Goal: Task Accomplishment & Management: Use online tool/utility

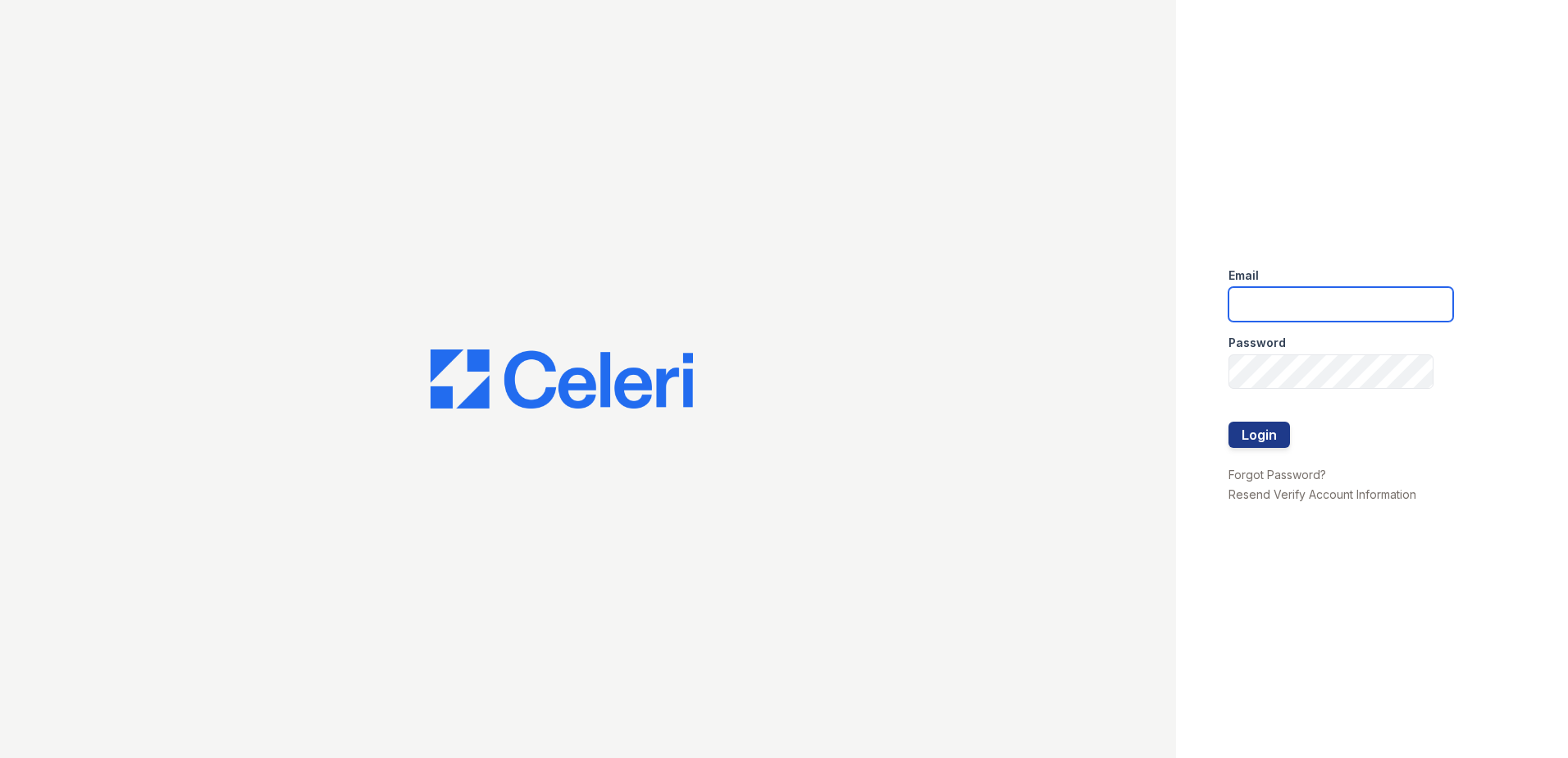
click at [1336, 312] on input "email" at bounding box center [1341, 304] width 224 height 34
type input "zwoods@trinity-pm.com"
click at [1281, 442] on button "Login" at bounding box center [1259, 435] width 62 height 26
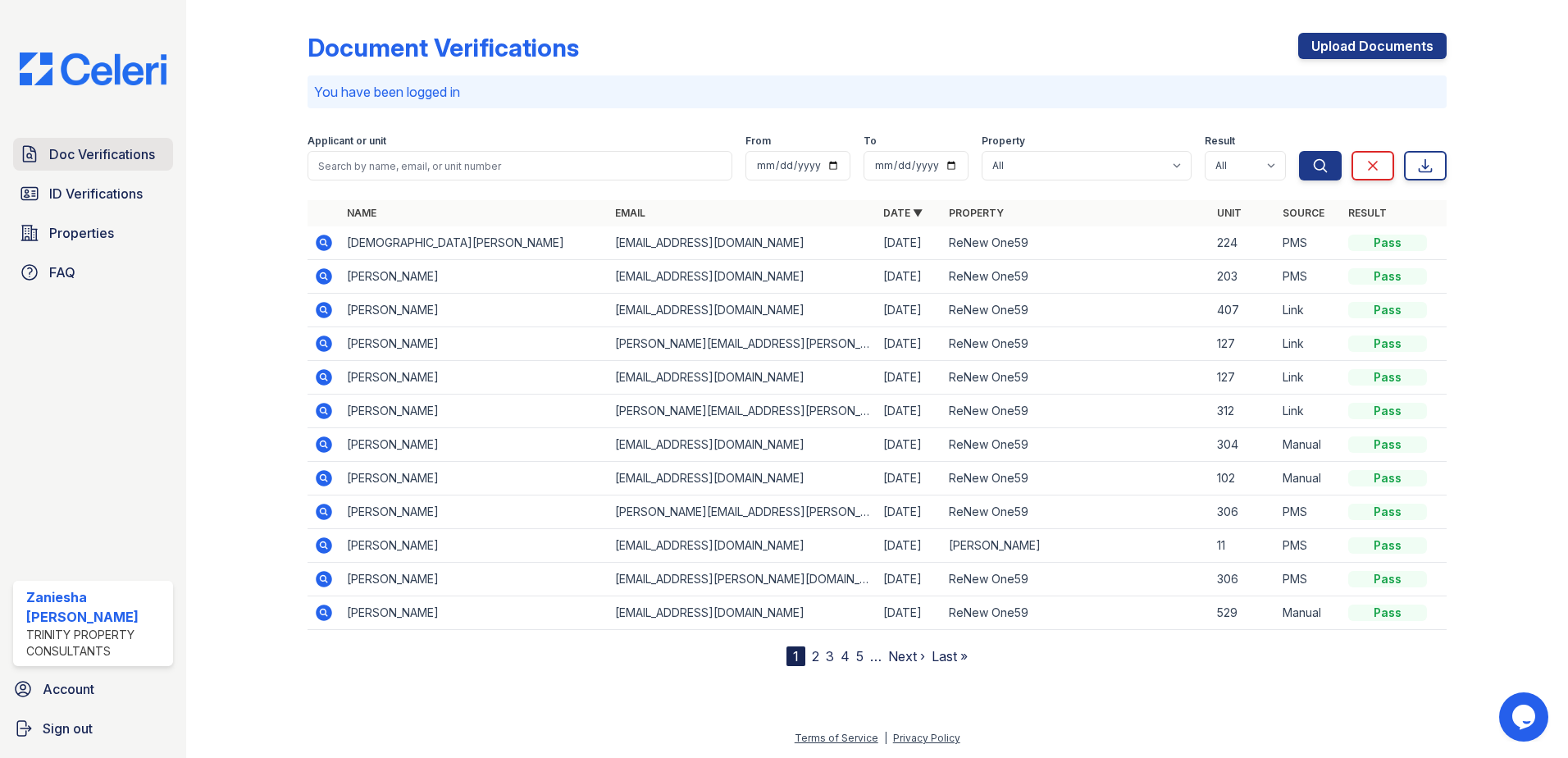
click at [86, 156] on span "Doc Verifications" at bounding box center [102, 154] width 106 height 20
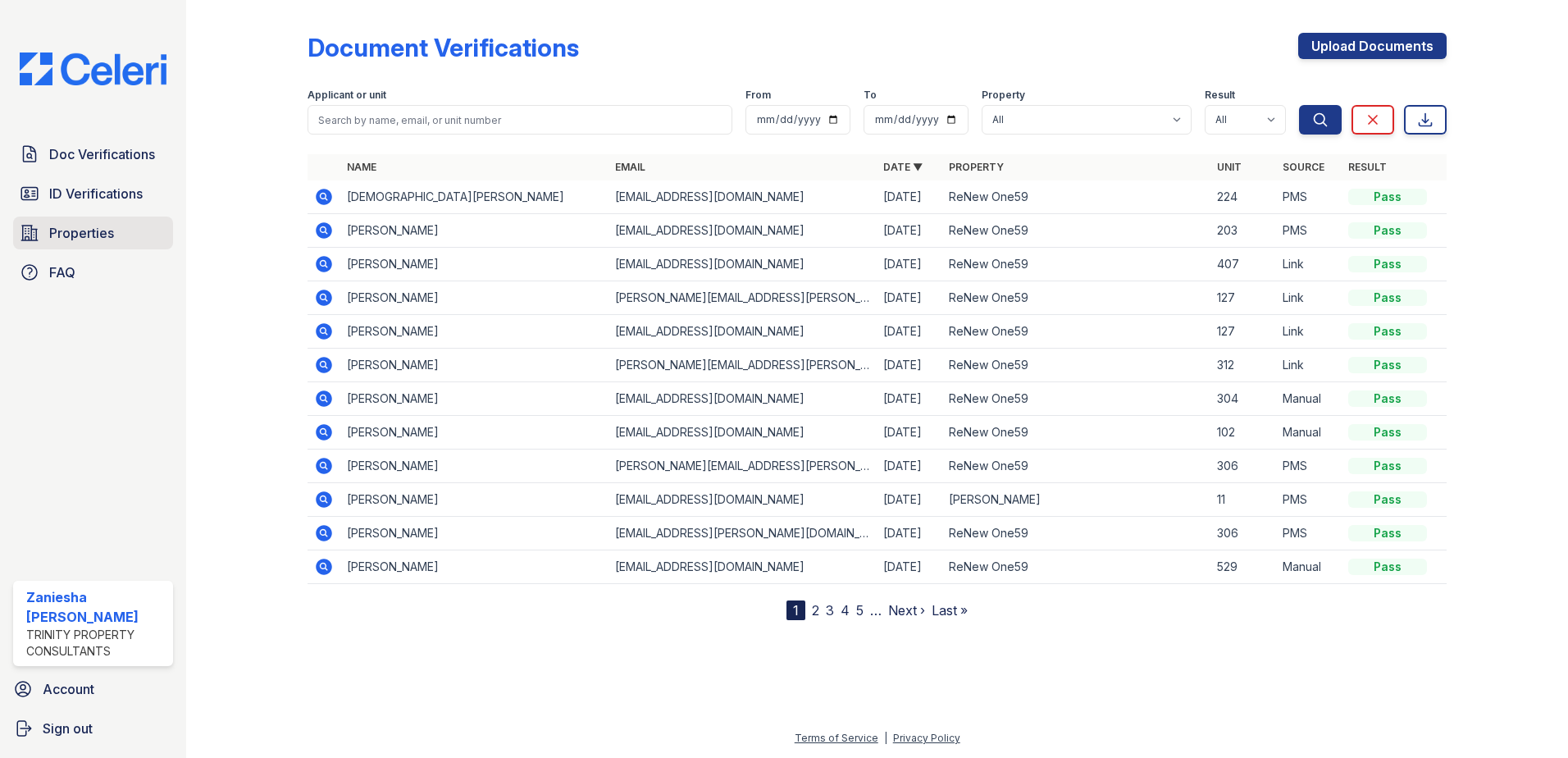
click at [78, 238] on span "Properties" at bounding box center [82, 234] width 65 height 20
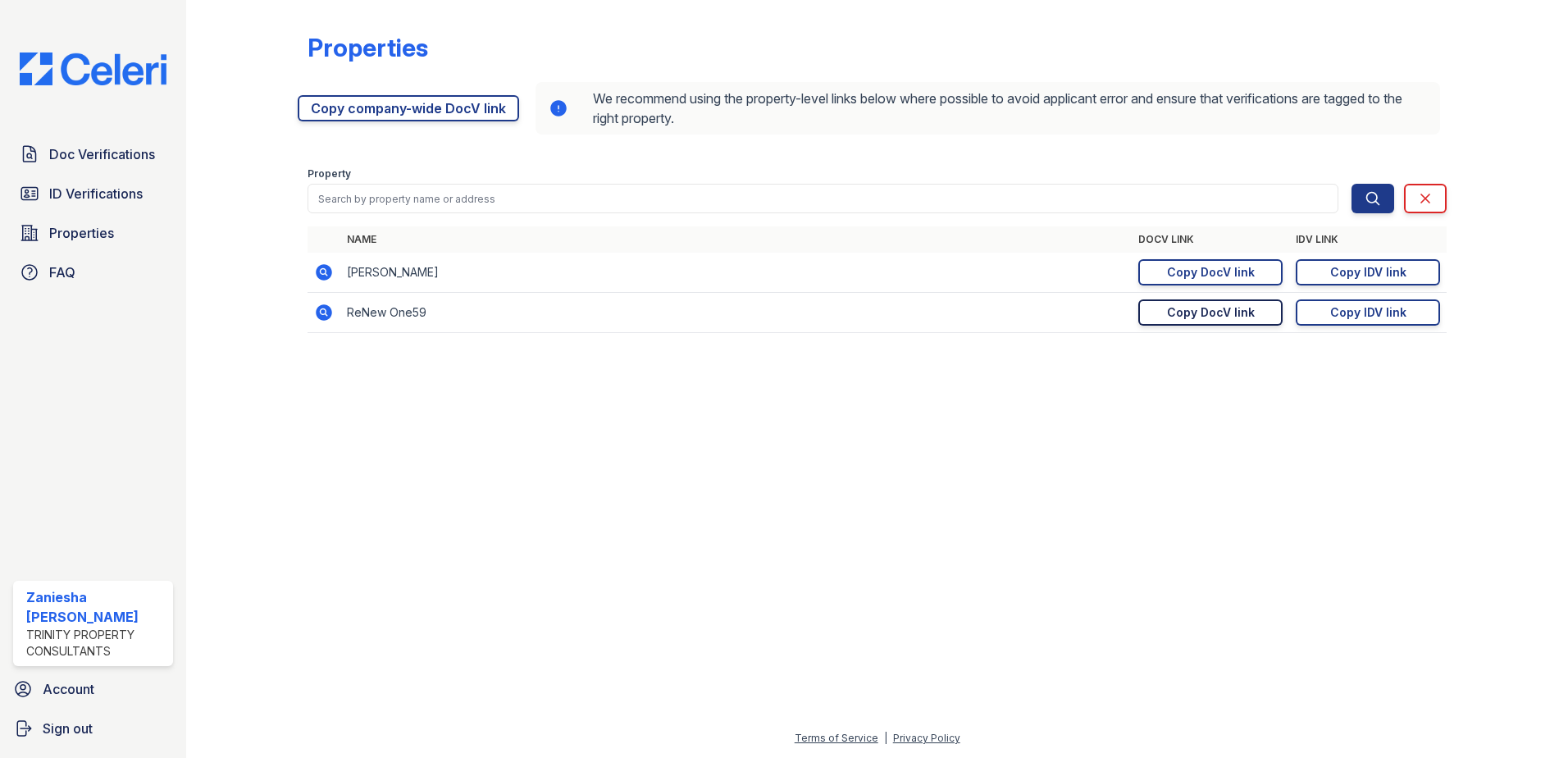
click at [1177, 310] on div "Copy DocV link" at bounding box center [1211, 313] width 88 height 16
click at [1218, 319] on div "Copy DocV link" at bounding box center [1211, 313] width 88 height 16
click at [81, 150] on span "Doc Verifications" at bounding box center [102, 154] width 106 height 20
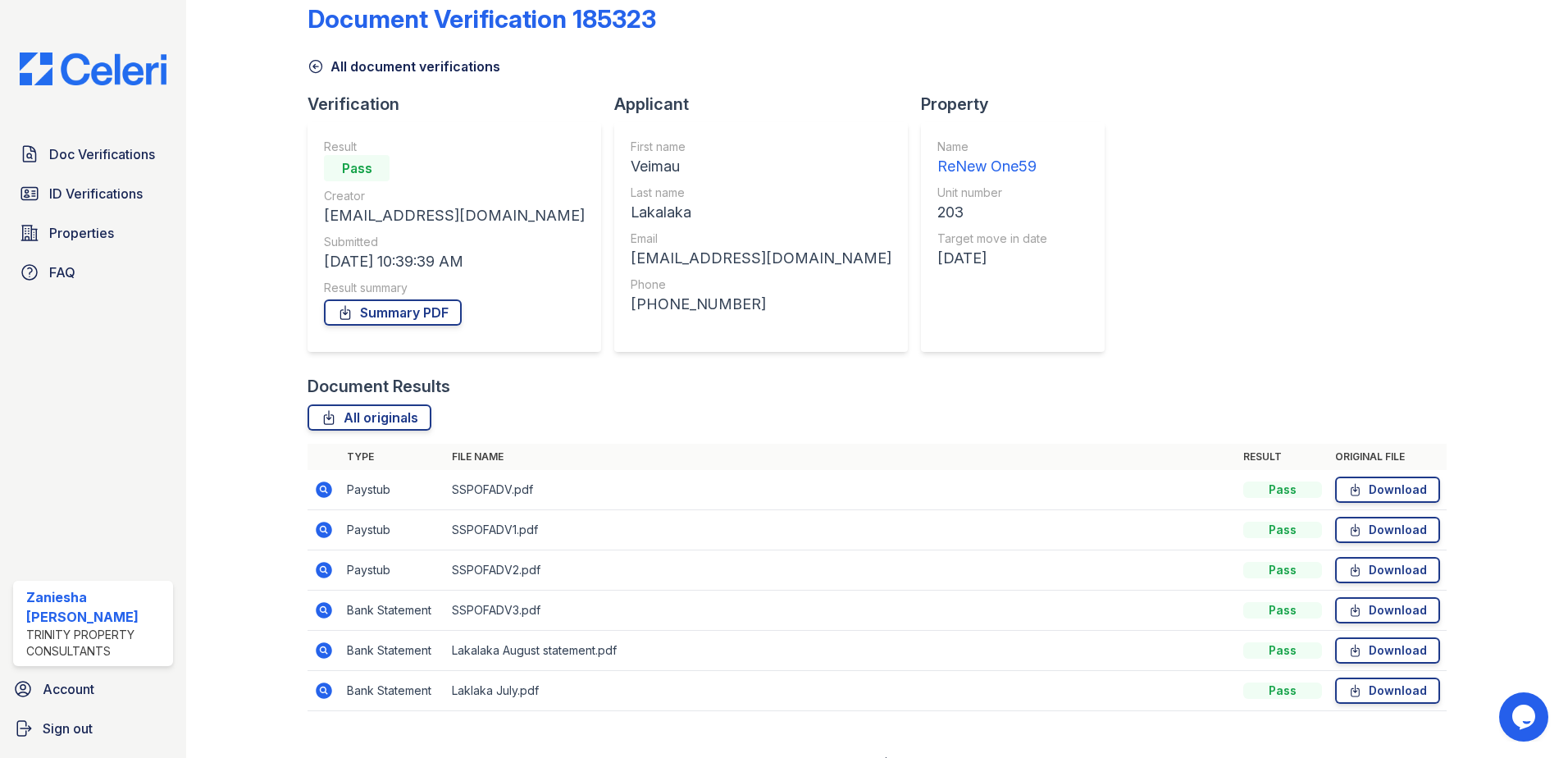
scroll to position [54, 0]
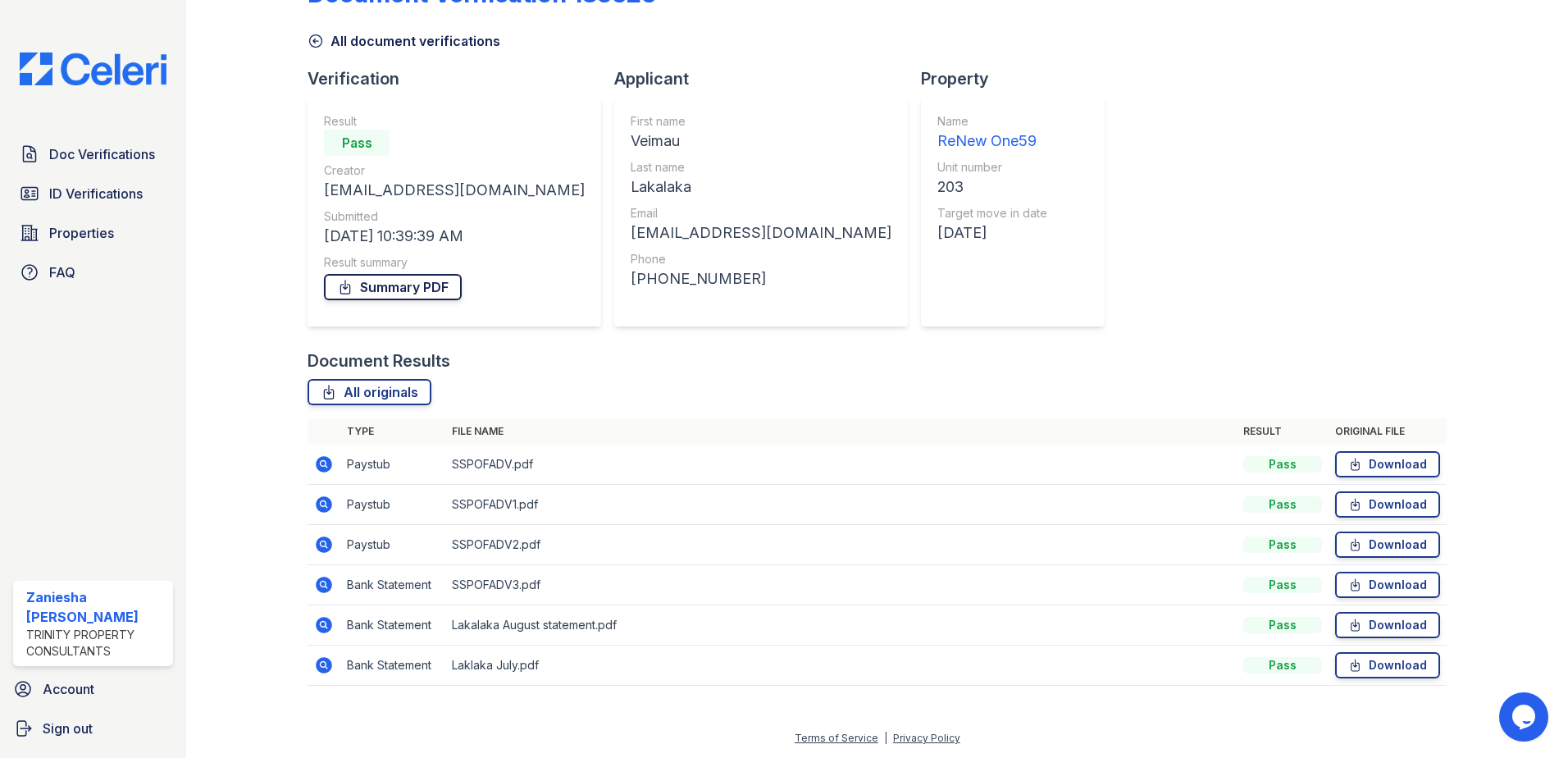
click at [406, 292] on link "Summary PDF" at bounding box center [393, 286] width 138 height 26
click at [370, 44] on link "All document verifications" at bounding box center [404, 41] width 193 height 20
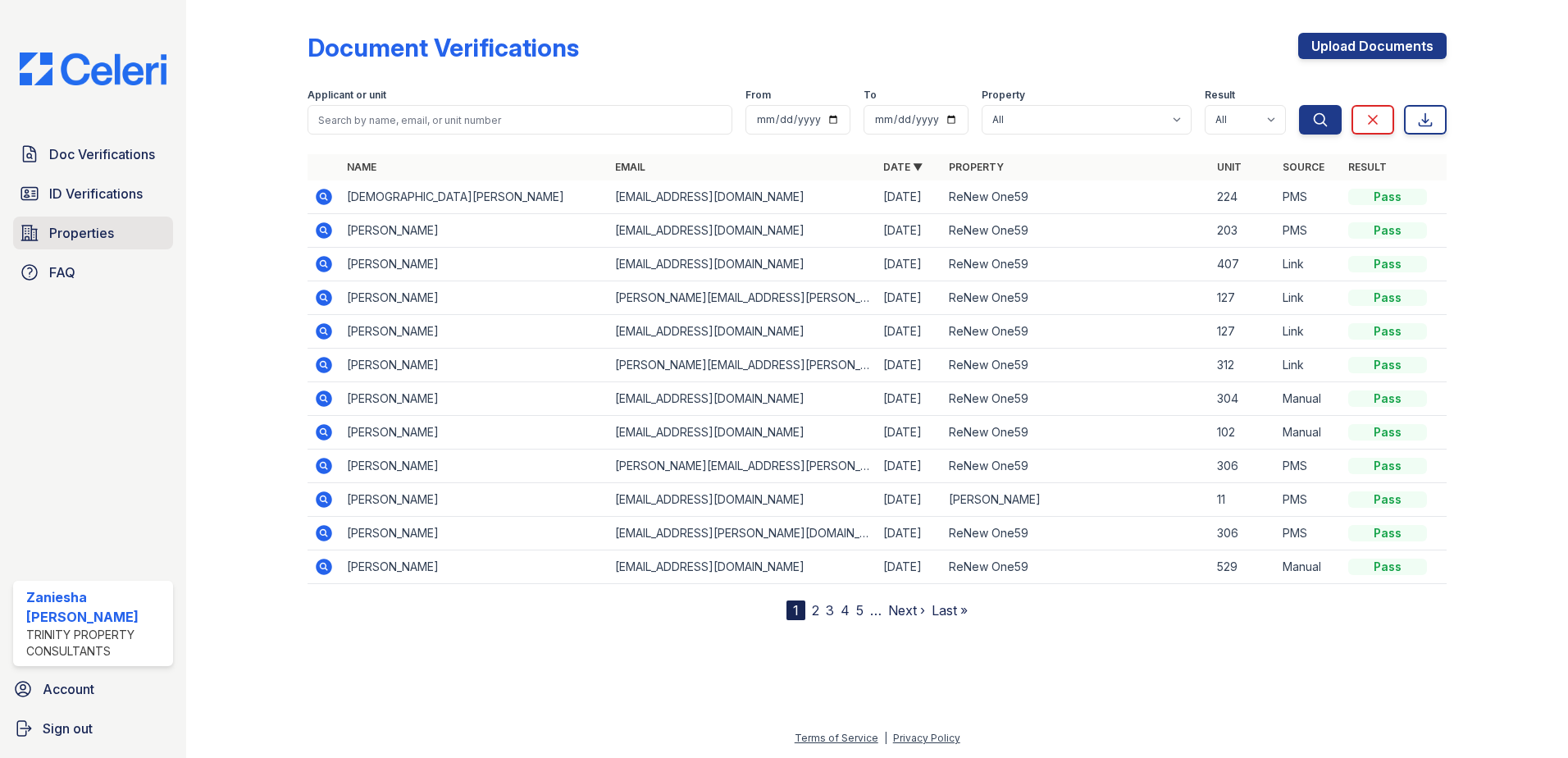
click at [80, 235] on span "Properties" at bounding box center [82, 234] width 65 height 20
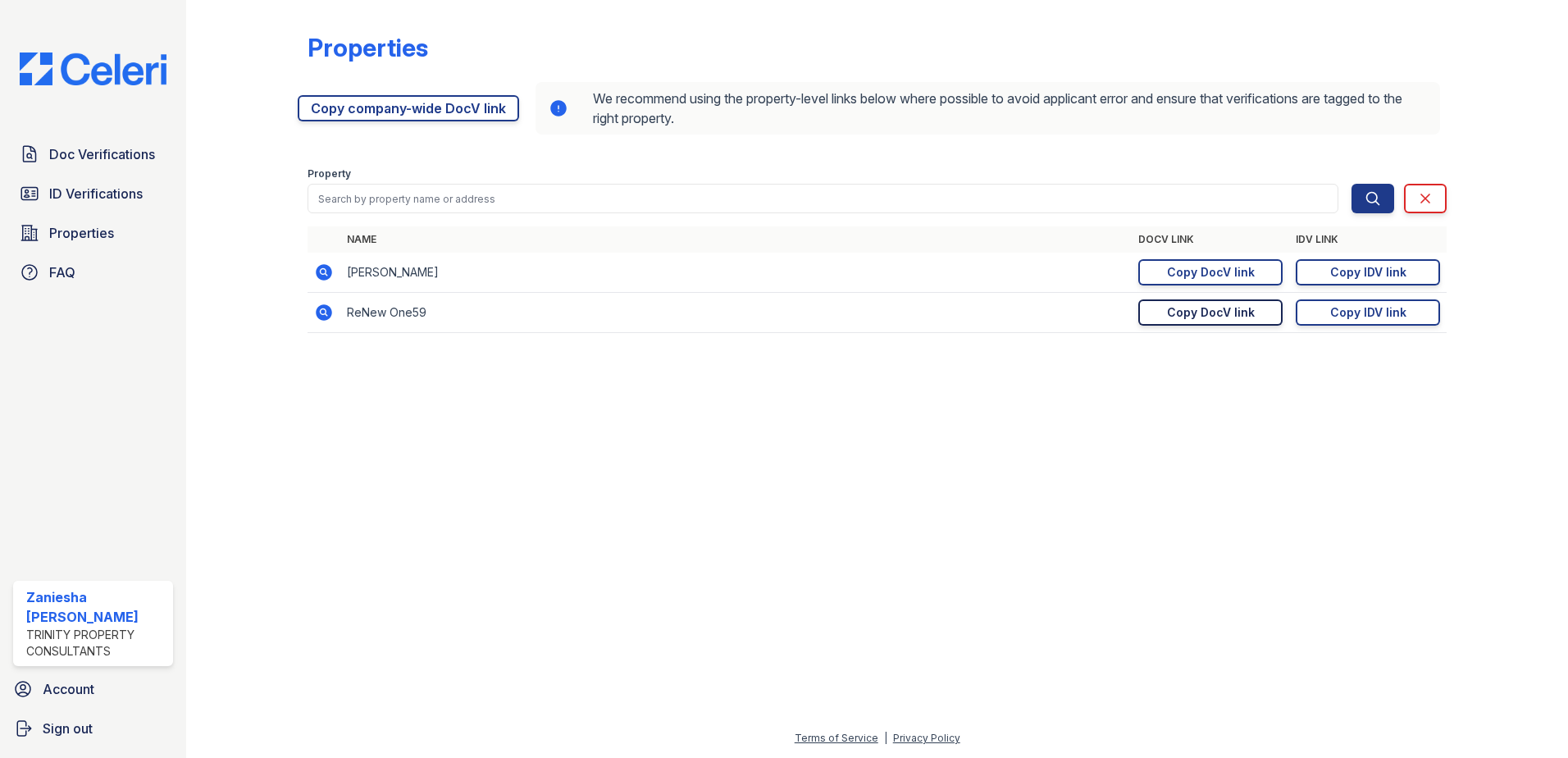
click at [1193, 313] on div "Copy DocV link" at bounding box center [1211, 313] width 88 height 16
click at [86, 159] on span "Doc Verifications" at bounding box center [102, 154] width 106 height 20
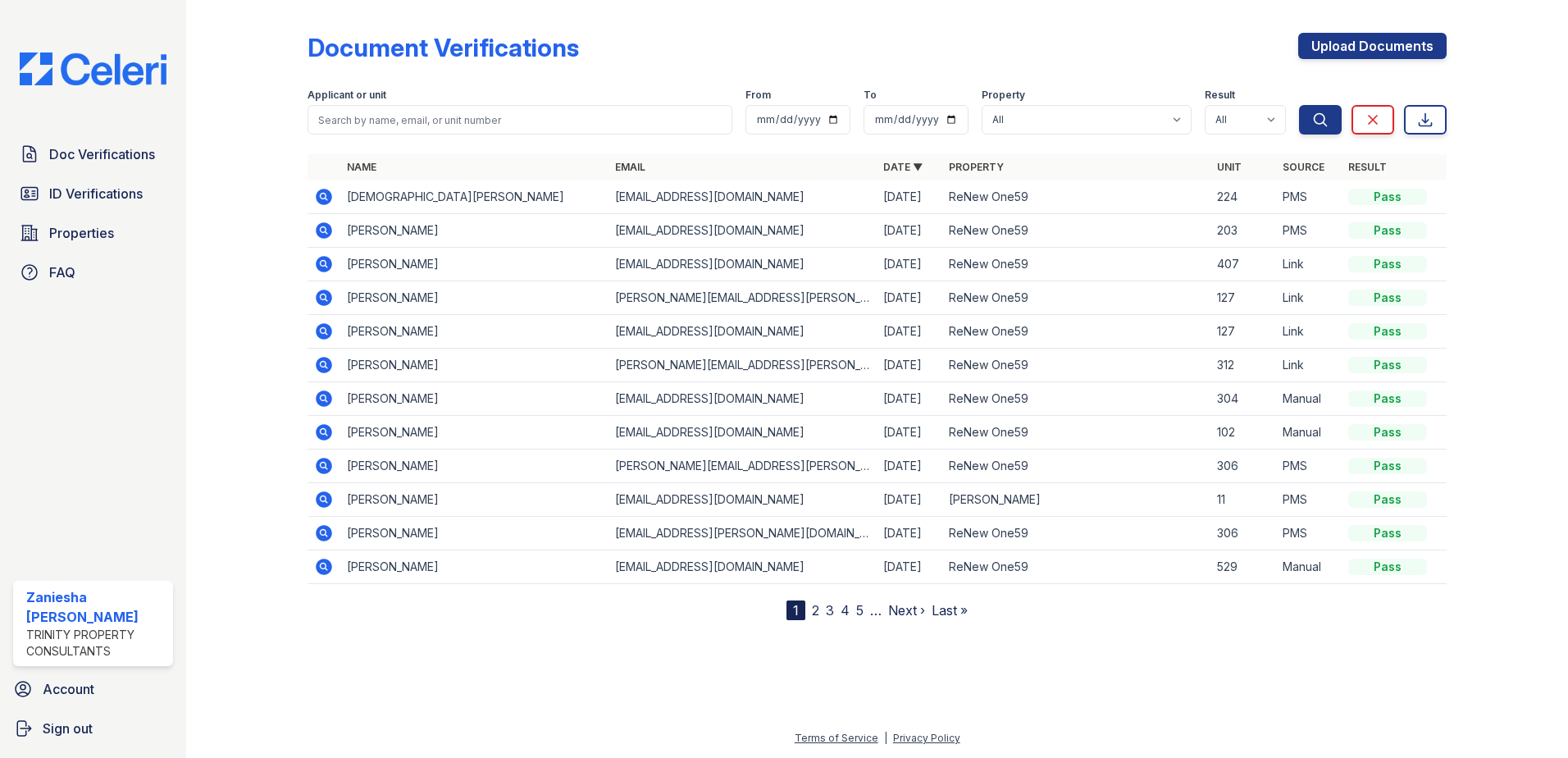
click at [323, 367] on icon at bounding box center [324, 365] width 16 height 16
